Goal: Find contact information: Find contact information

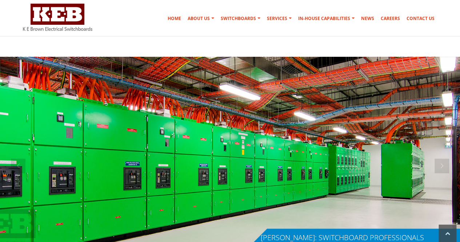
scroll to position [255, 0]
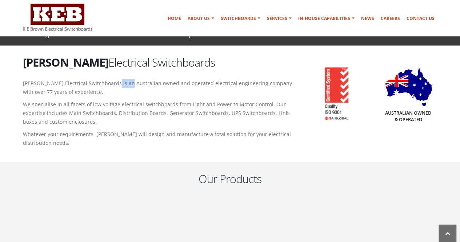
drag, startPoint x: 111, startPoint y: 84, endPoint x: 125, endPoint y: 87, distance: 14.2
click at [125, 87] on p "[PERSON_NAME] Electrical Switchboards is an Australian owned and operated elect…" at bounding box center [159, 87] width 273 height 17
click at [99, 104] on p "We specialise in all facets of low voltage electrical switchboards from Light a…" at bounding box center [159, 113] width 273 height 26
drag, startPoint x: 113, startPoint y: 110, endPoint x: 135, endPoint y: 109, distance: 22.2
click at [135, 109] on p "We specialise in all facets of low voltage electrical switchboards from Light a…" at bounding box center [159, 113] width 273 height 26
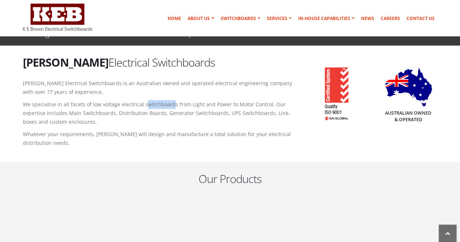
drag, startPoint x: 145, startPoint y: 104, endPoint x: 171, endPoint y: 106, distance: 26.3
click at [171, 106] on p "We specialise in all facets of low voltage electrical switchboards from Light a…" at bounding box center [159, 113] width 273 height 26
click at [194, 111] on p "We specialise in all facets of low voltage electrical switchboards from Light a…" at bounding box center [159, 113] width 273 height 26
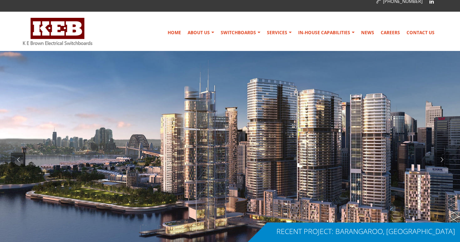
scroll to position [0, 0]
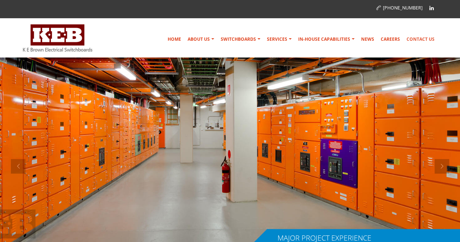
click at [423, 37] on link "Contact Us" at bounding box center [421, 39] width 34 height 15
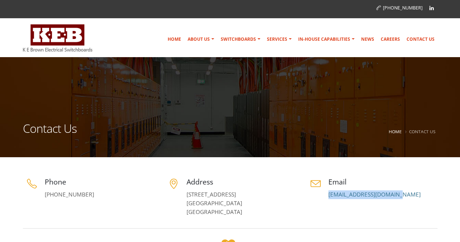
drag, startPoint x: 409, startPoint y: 195, endPoint x: 324, endPoint y: 194, distance: 84.4
click at [324, 194] on div "Email switchboards@keb.com.au" at bounding box center [372, 188] width 131 height 22
copy link "[EMAIL_ADDRESS][DOMAIN_NAME]"
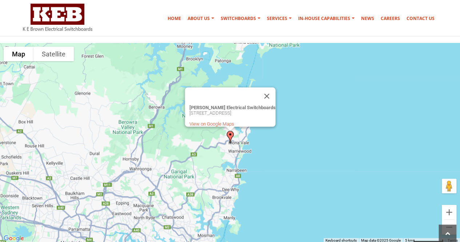
scroll to position [327, 0]
